Goal: Task Accomplishment & Management: Manage account settings

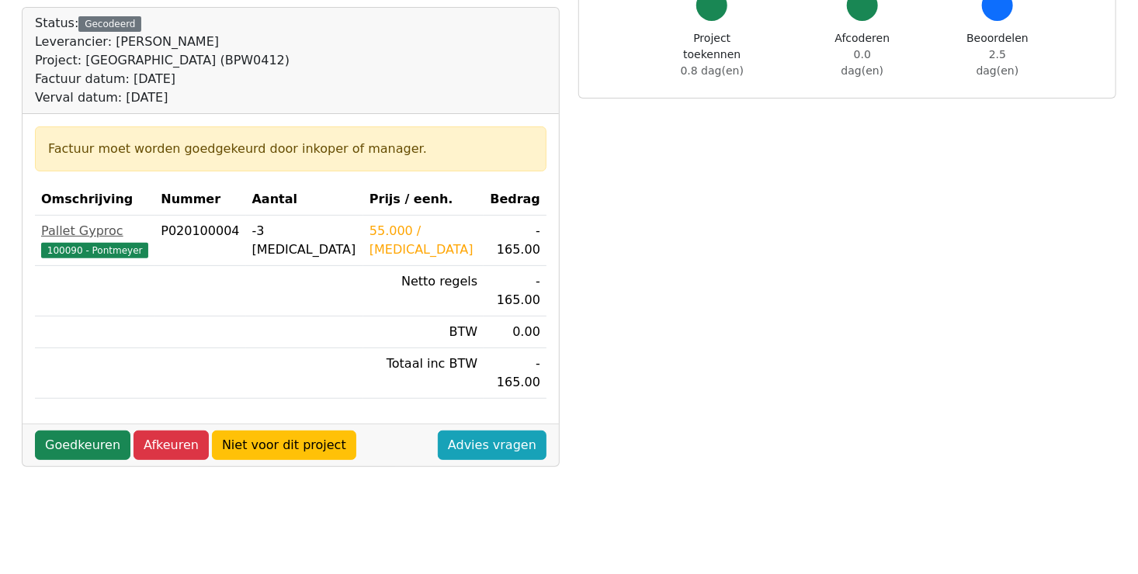
scroll to position [155, 0]
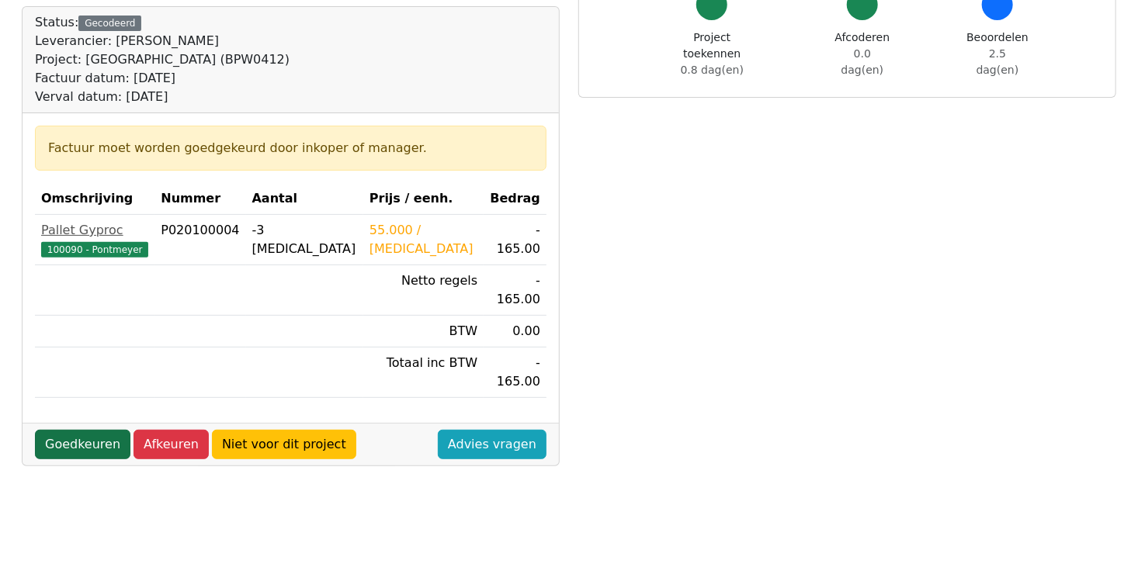
click at [65, 430] on link "Goedkeuren" at bounding box center [82, 445] width 95 height 30
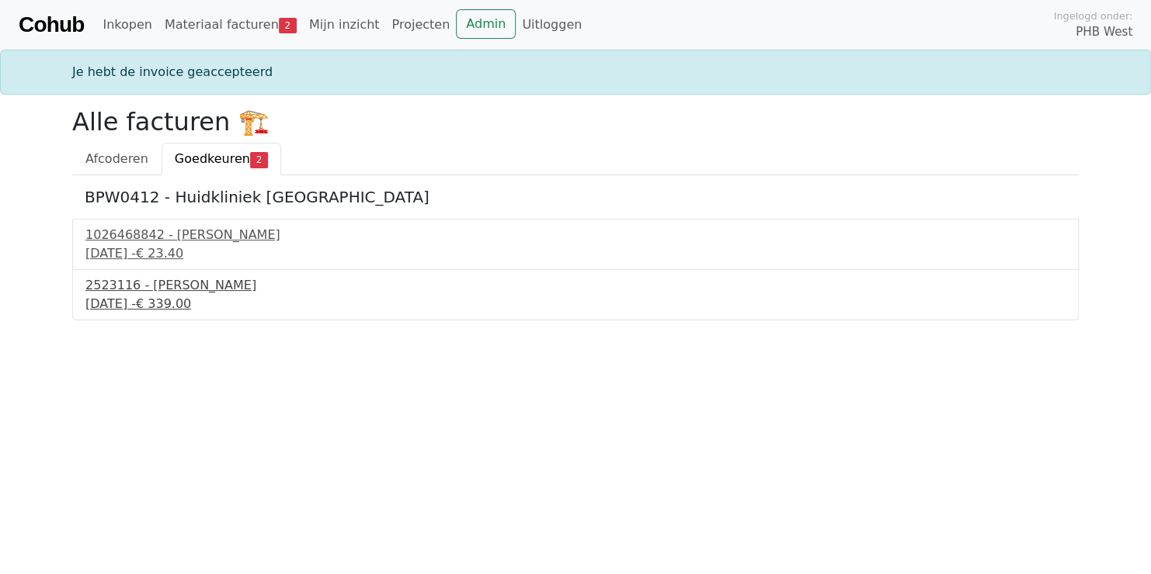
click at [157, 288] on div "2523116 - [PERSON_NAME]" at bounding box center [575, 285] width 980 height 19
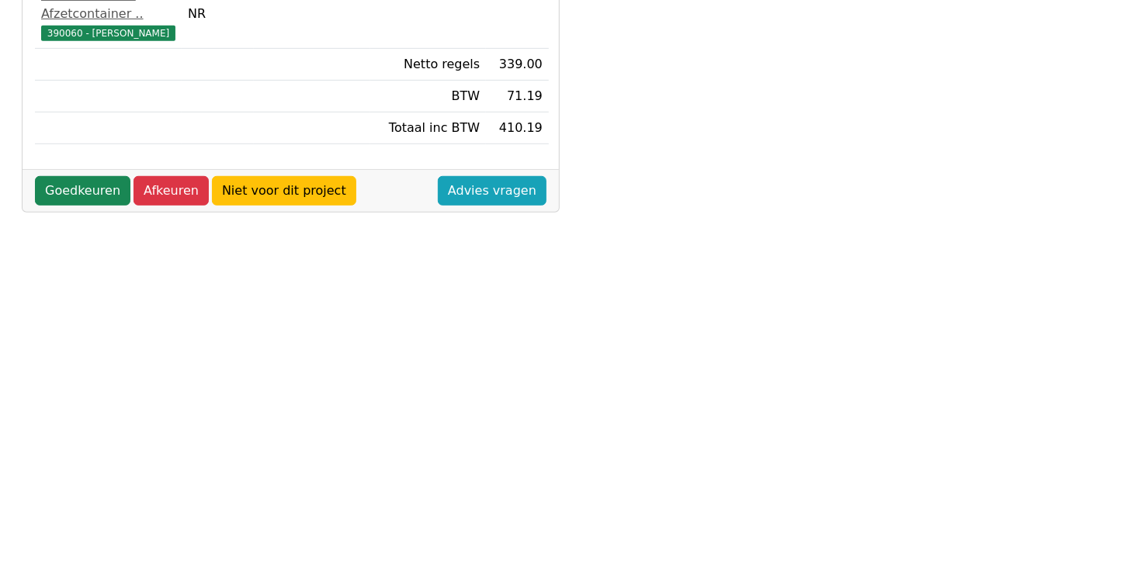
scroll to position [466, 0]
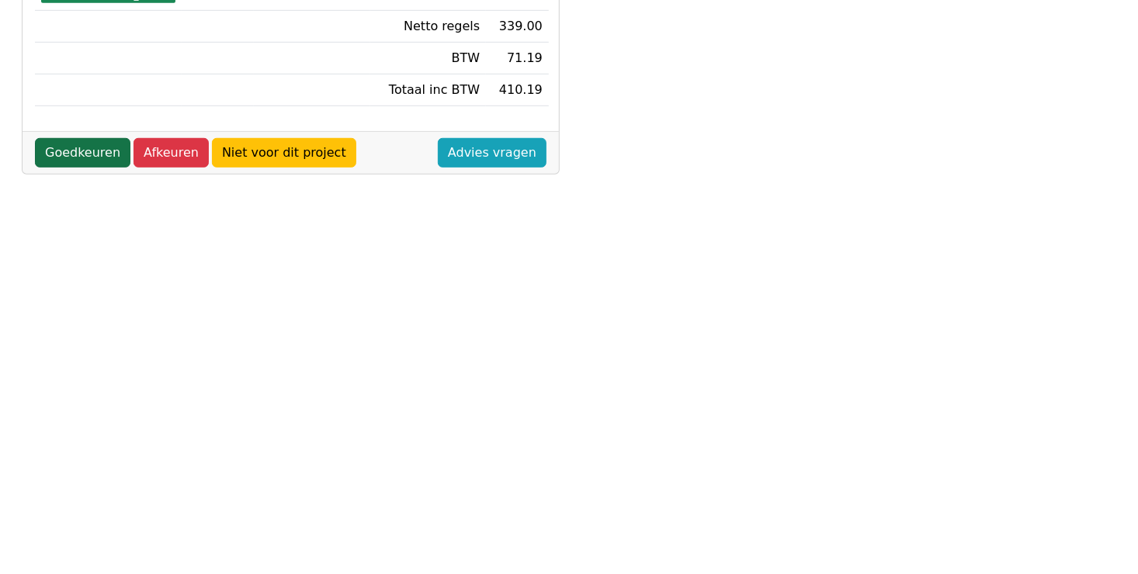
click at [71, 168] on link "Goedkeuren" at bounding box center [82, 153] width 95 height 30
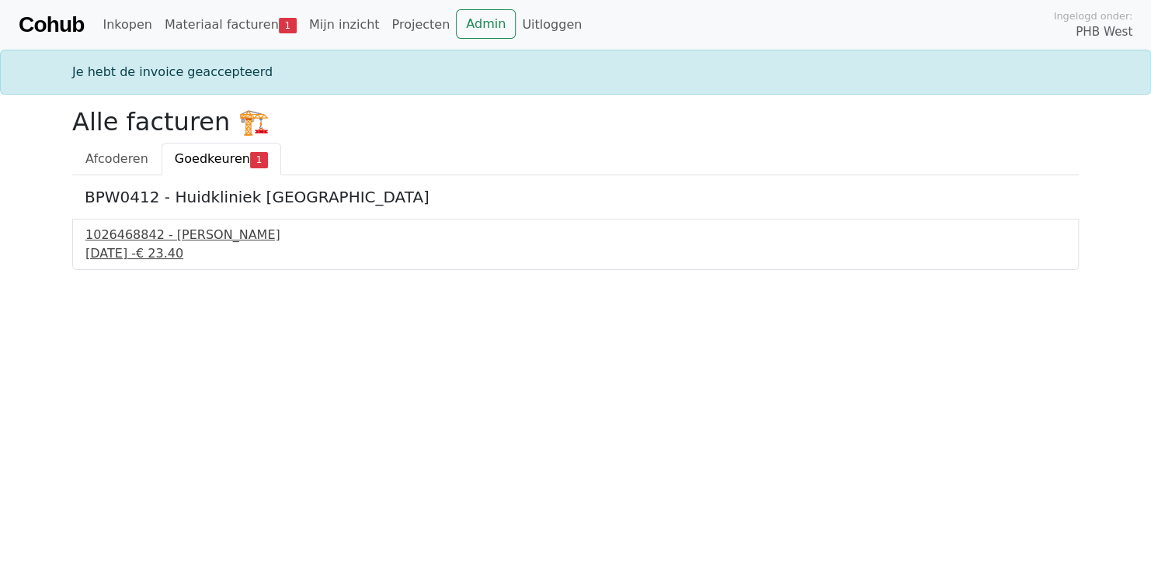
click at [155, 242] on div "1026468842 - Boels Verhuur" at bounding box center [575, 235] width 980 height 19
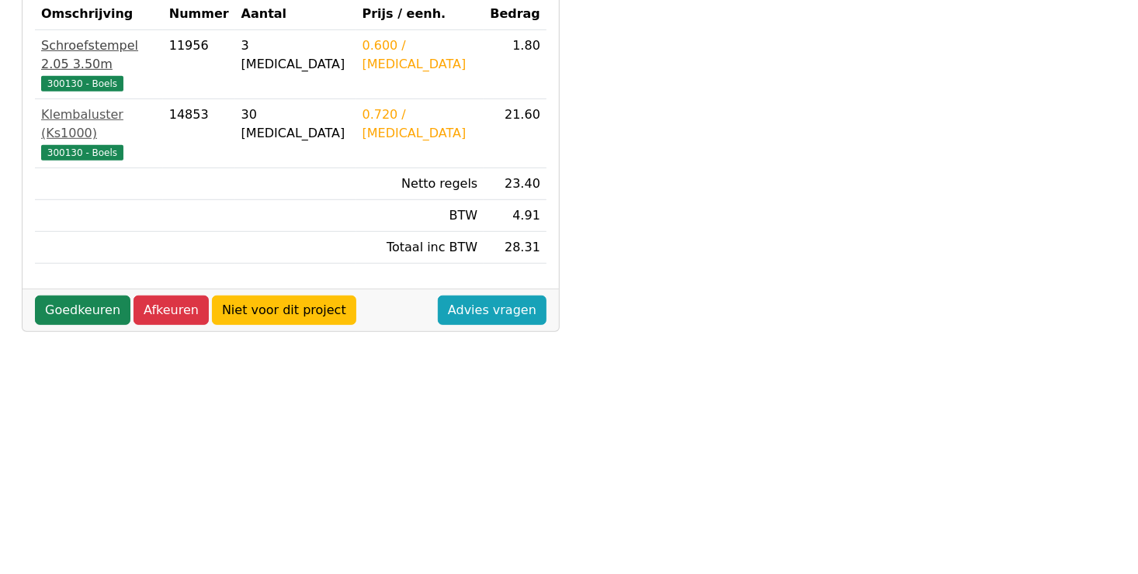
scroll to position [388, 0]
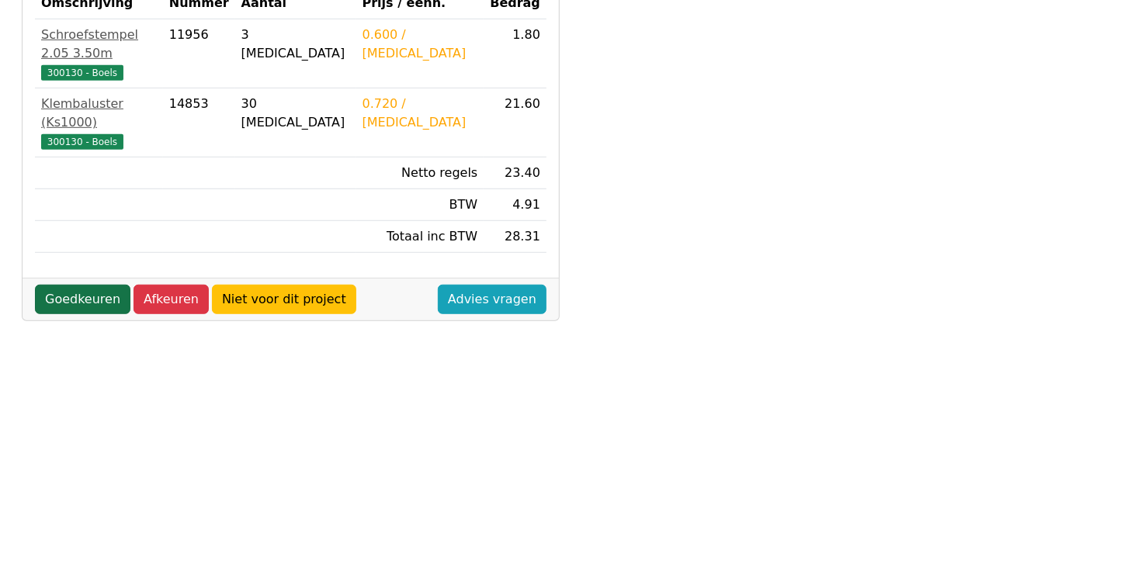
click at [62, 285] on link "Goedkeuren" at bounding box center [82, 300] width 95 height 30
